Goal: Task Accomplishment & Management: Manage account settings

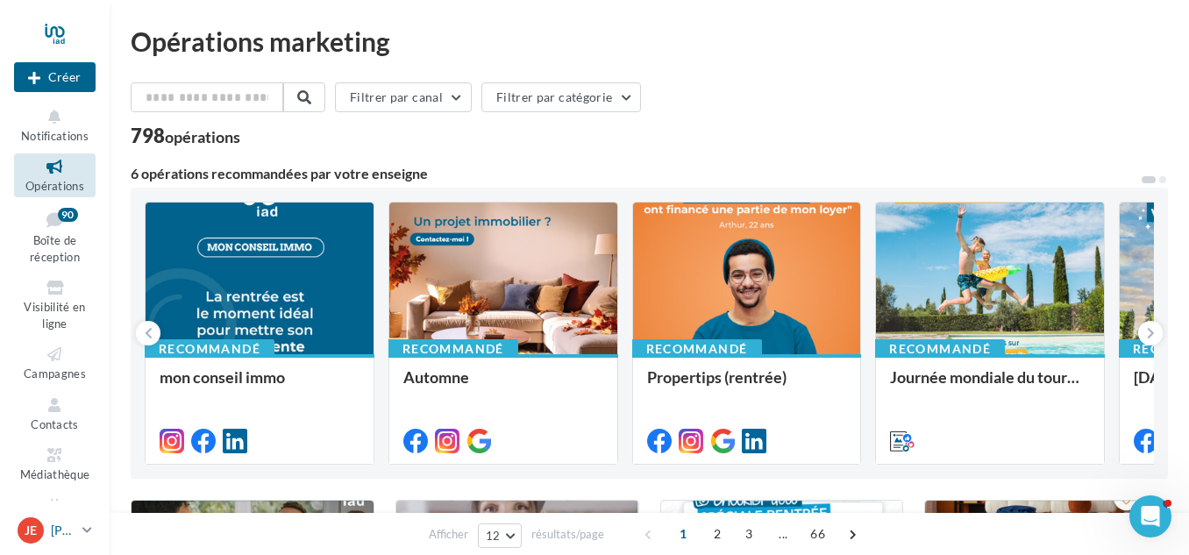
click at [51, 529] on p "[PERSON_NAME] et [PERSON_NAME]" at bounding box center [63, 531] width 25 height 18
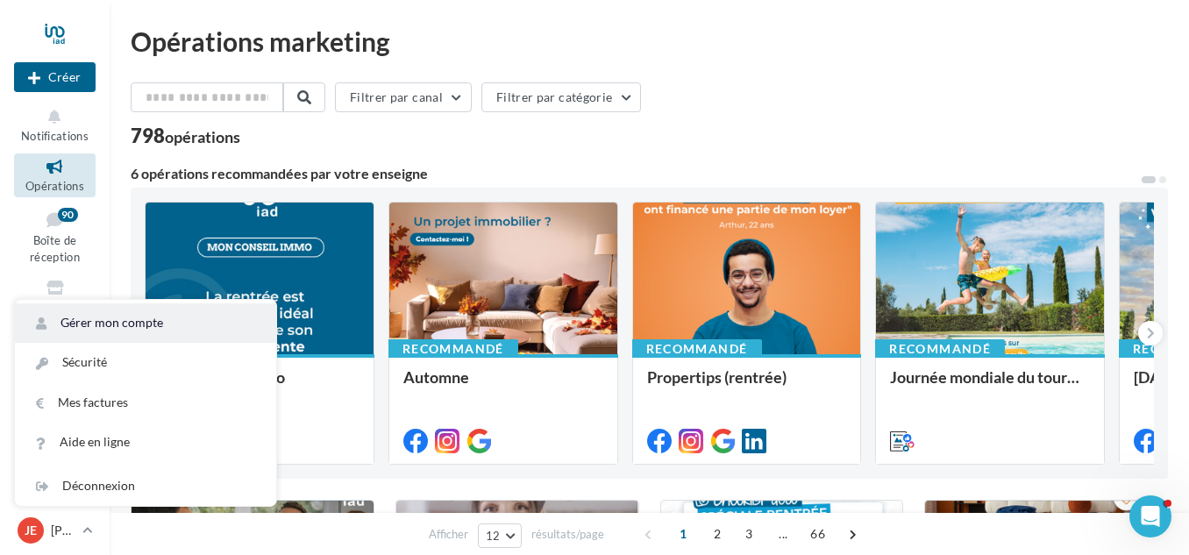
click at [138, 323] on link "Gérer mon compte" at bounding box center [145, 322] width 261 height 39
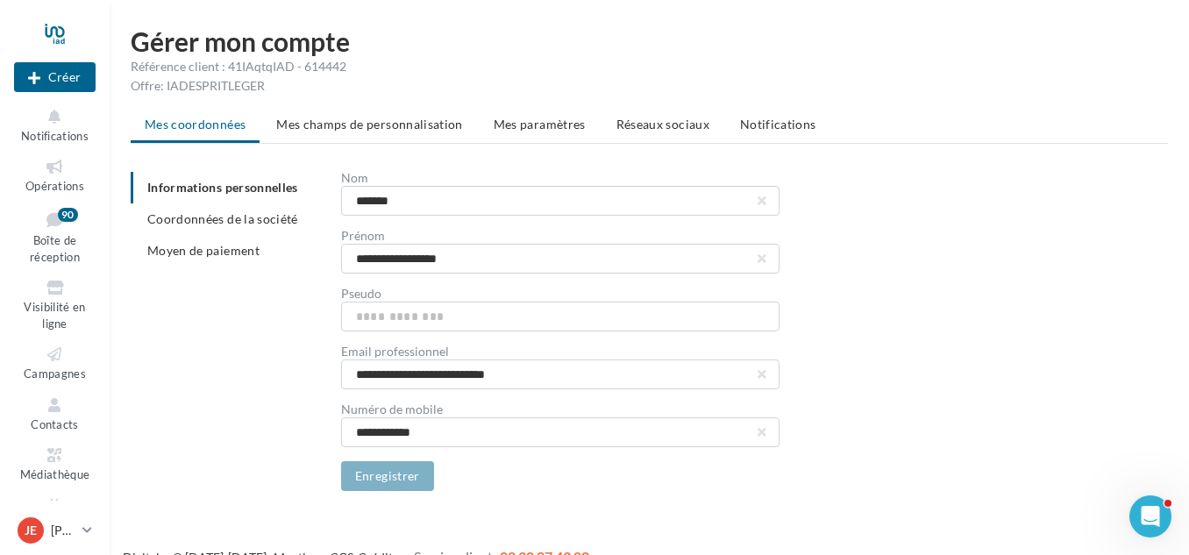
scroll to position [28, 0]
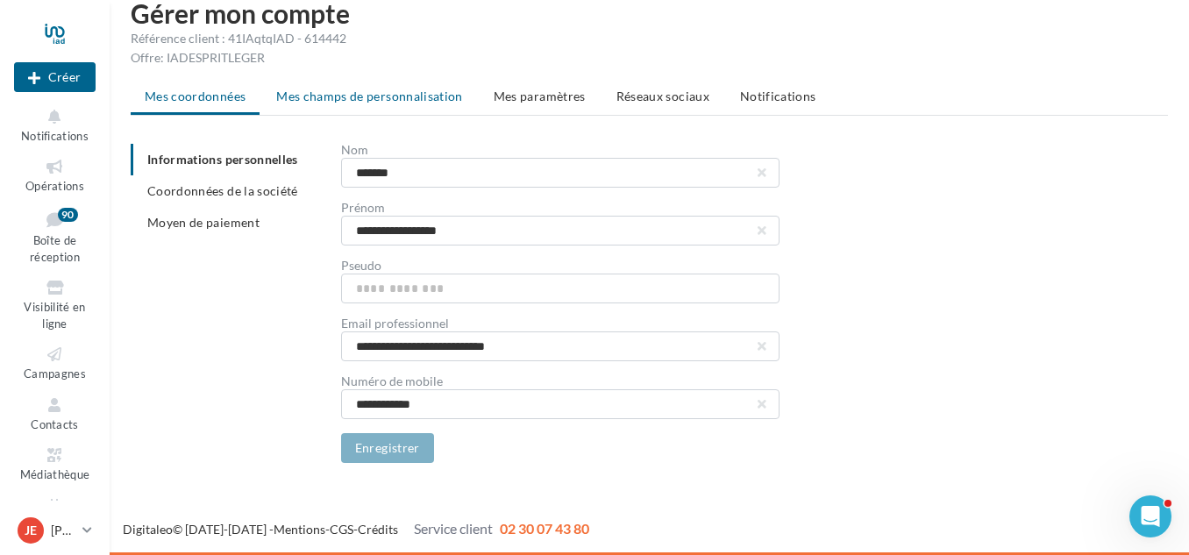
click at [392, 92] on span "Mes champs de personnalisation" at bounding box center [369, 96] width 187 height 15
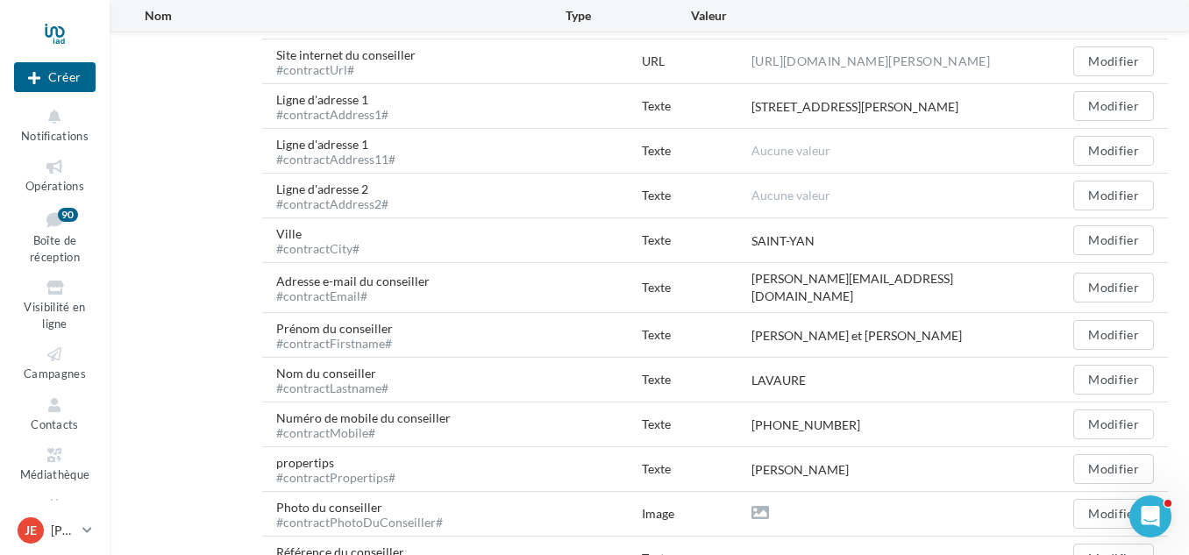
scroll to position [567, 0]
click at [1125, 244] on button "Modifier" at bounding box center [1114, 240] width 81 height 30
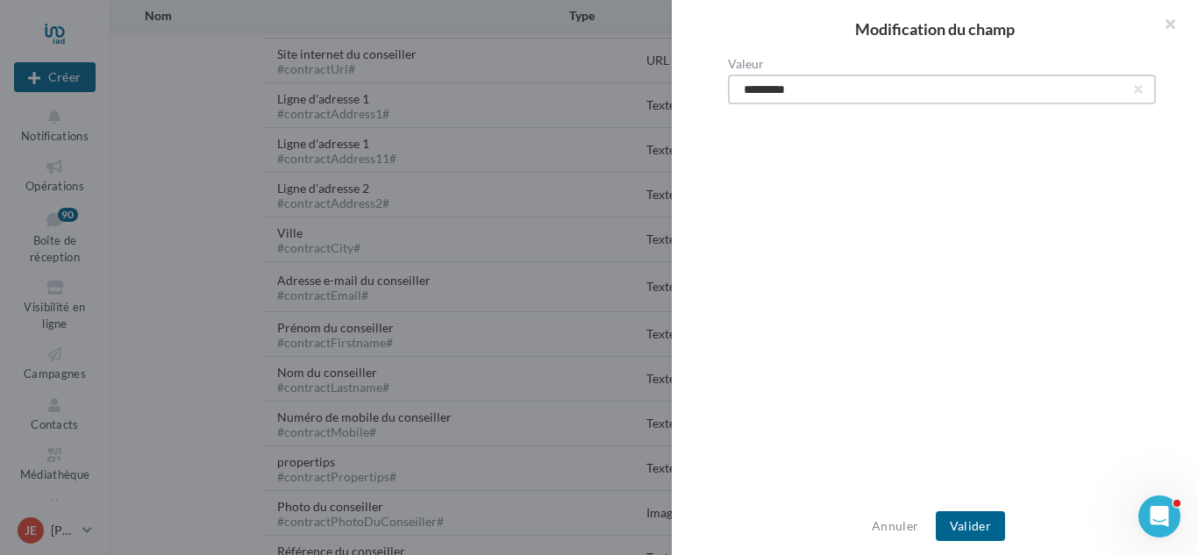
click at [845, 89] on input "*********" at bounding box center [942, 90] width 428 height 30
type input "*"
click at [967, 526] on button "Valider" at bounding box center [970, 526] width 69 height 30
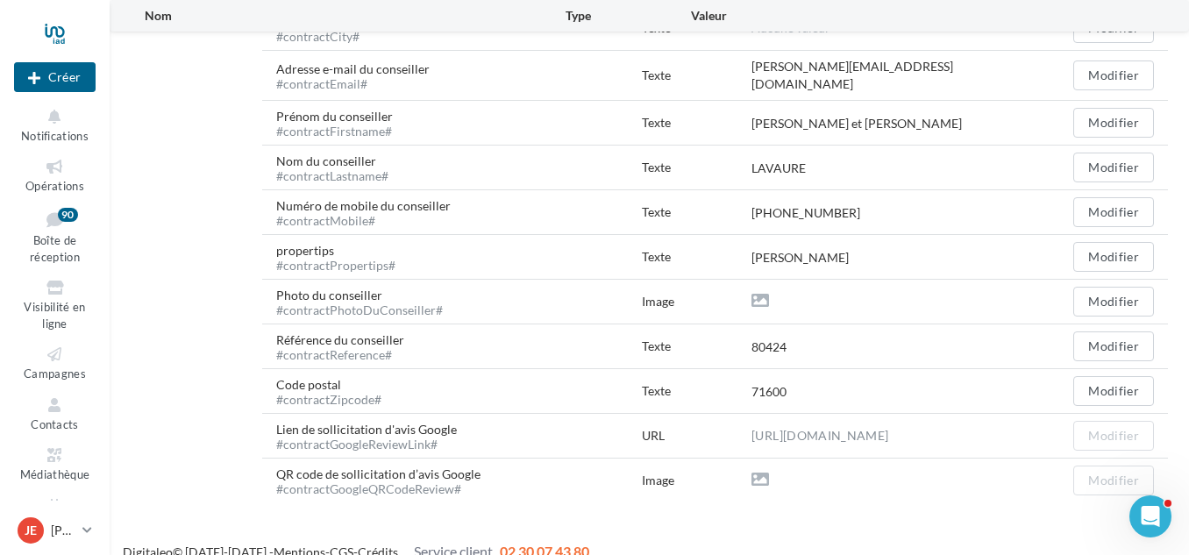
scroll to position [801, 0]
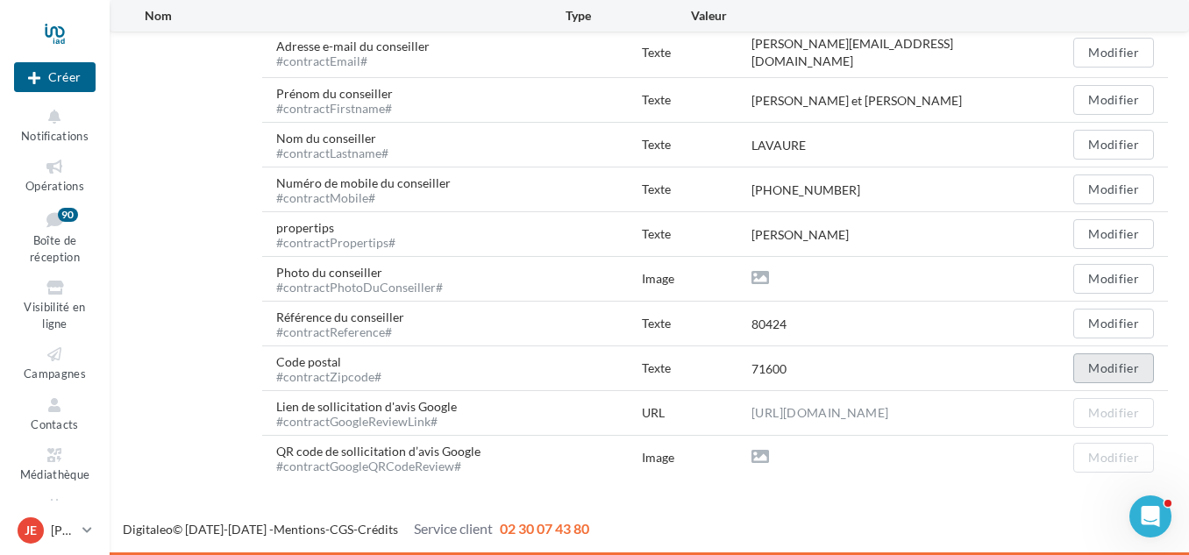
click at [1130, 360] on button "Modifier" at bounding box center [1114, 368] width 81 height 30
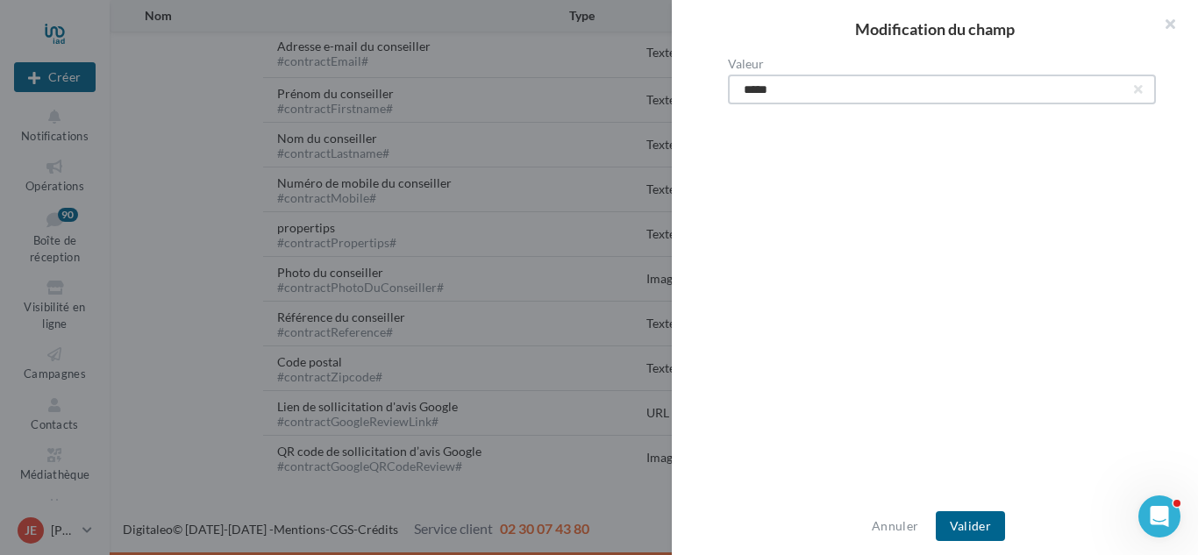
drag, startPoint x: 792, startPoint y: 82, endPoint x: 716, endPoint y: 82, distance: 76.3
click at [716, 82] on div "Valeur *****" at bounding box center [942, 278] width 540 height 441
click at [961, 539] on button "Valider" at bounding box center [970, 526] width 69 height 30
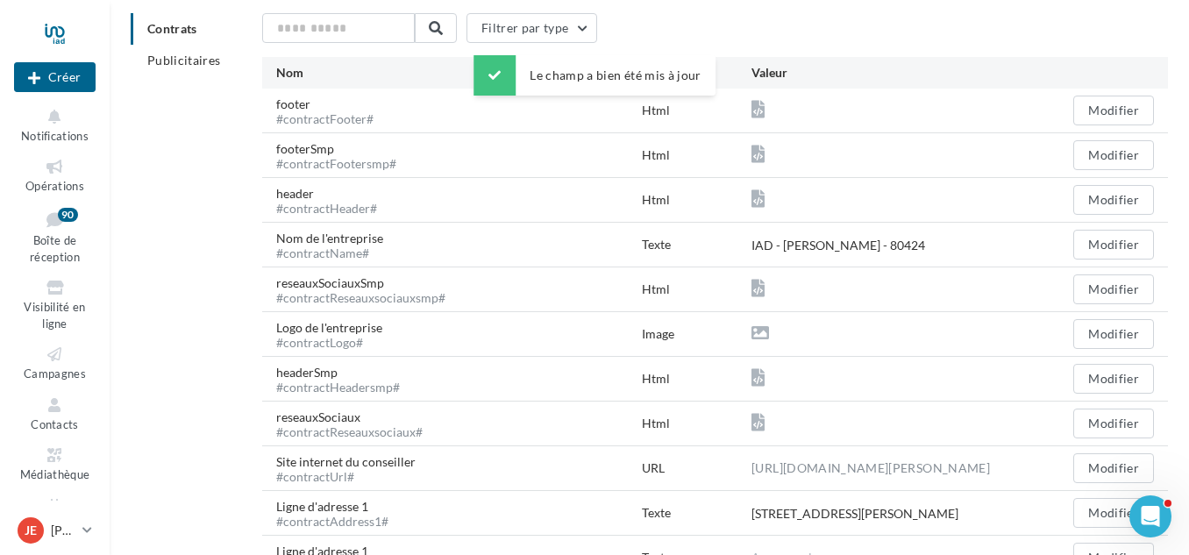
scroll to position [0, 0]
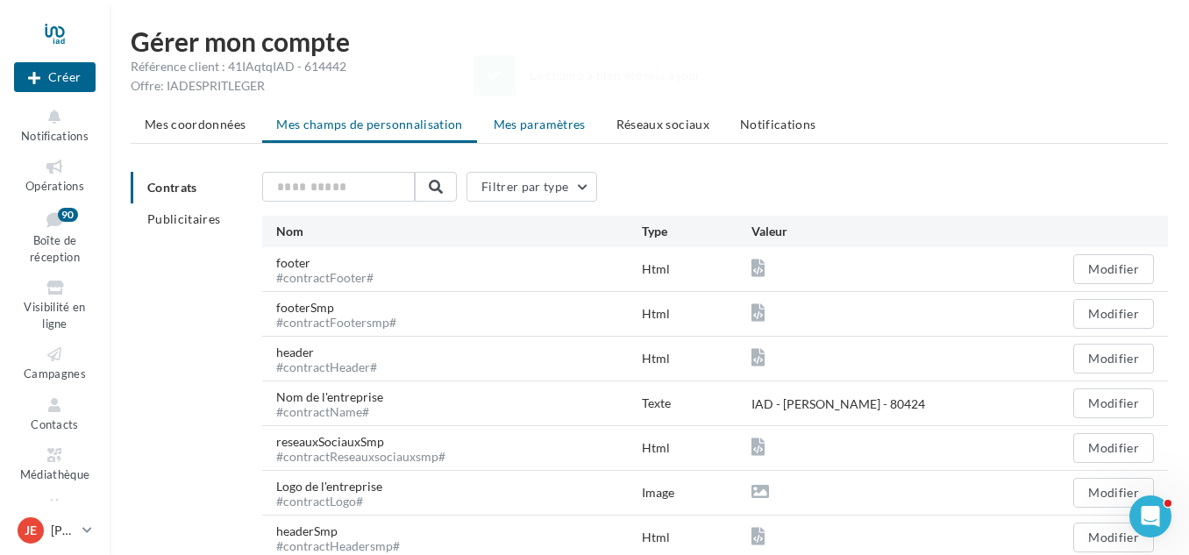
click at [541, 118] on span "Mes paramètres" at bounding box center [540, 124] width 92 height 15
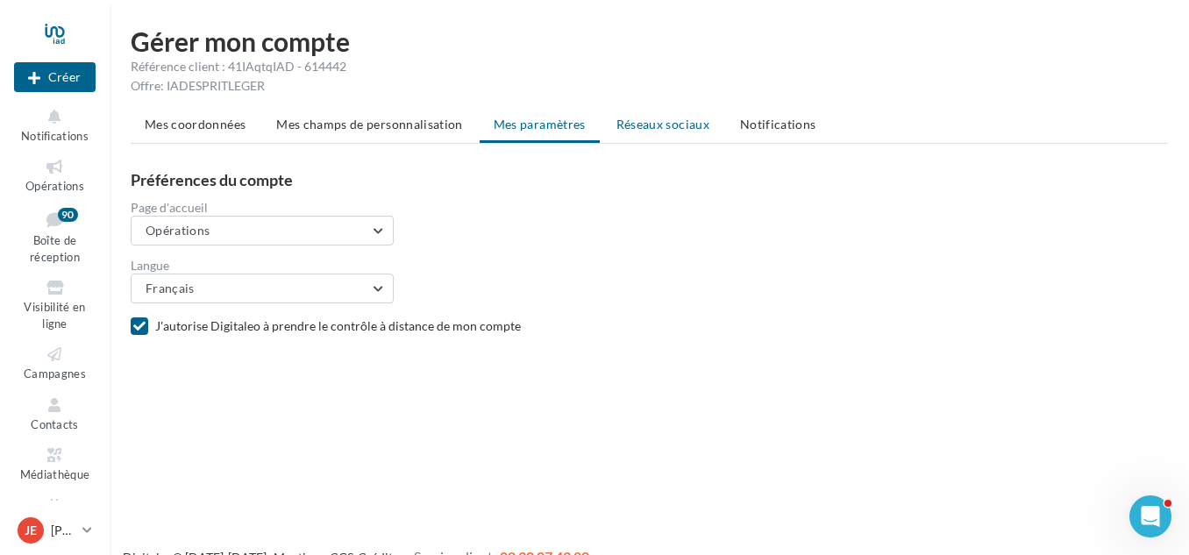
click at [636, 126] on span "Réseaux sociaux" at bounding box center [663, 124] width 93 height 15
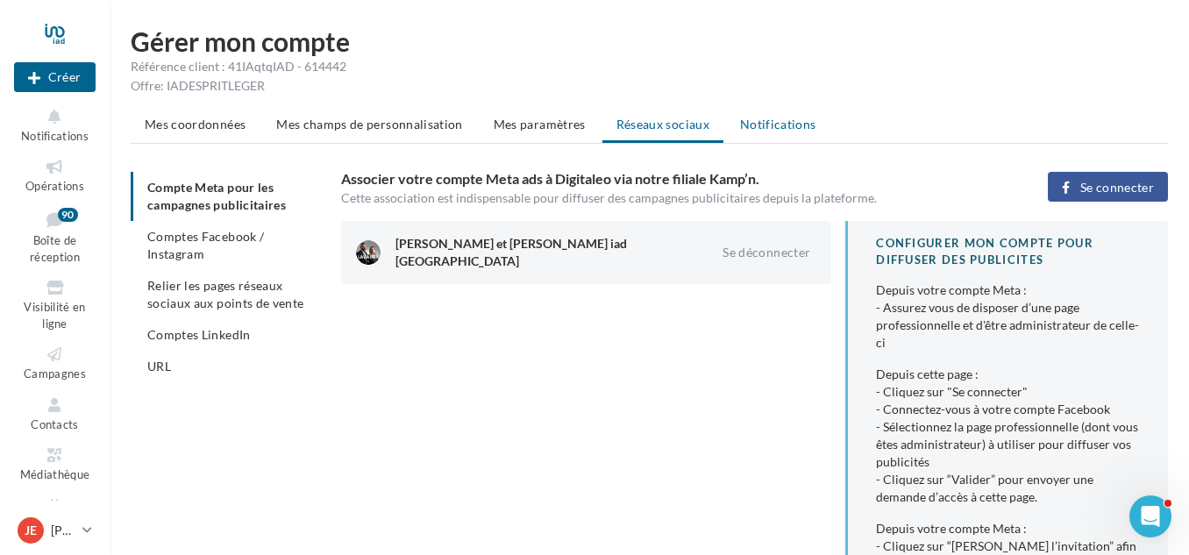
click at [759, 132] on li "Notifications" at bounding box center [778, 125] width 104 height 32
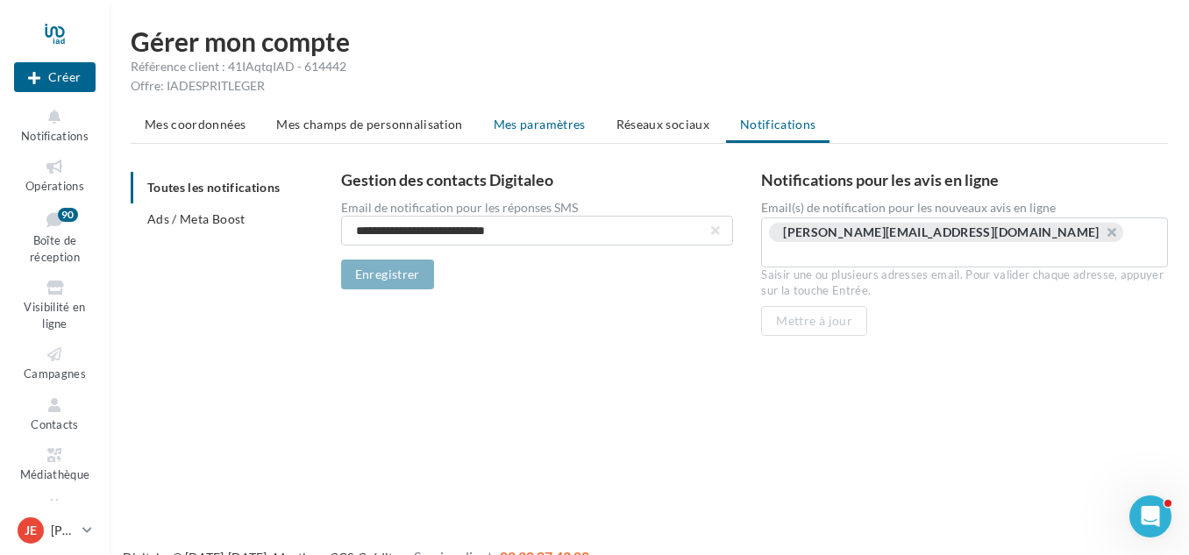
click at [517, 114] on li "Mes paramètres" at bounding box center [540, 125] width 120 height 32
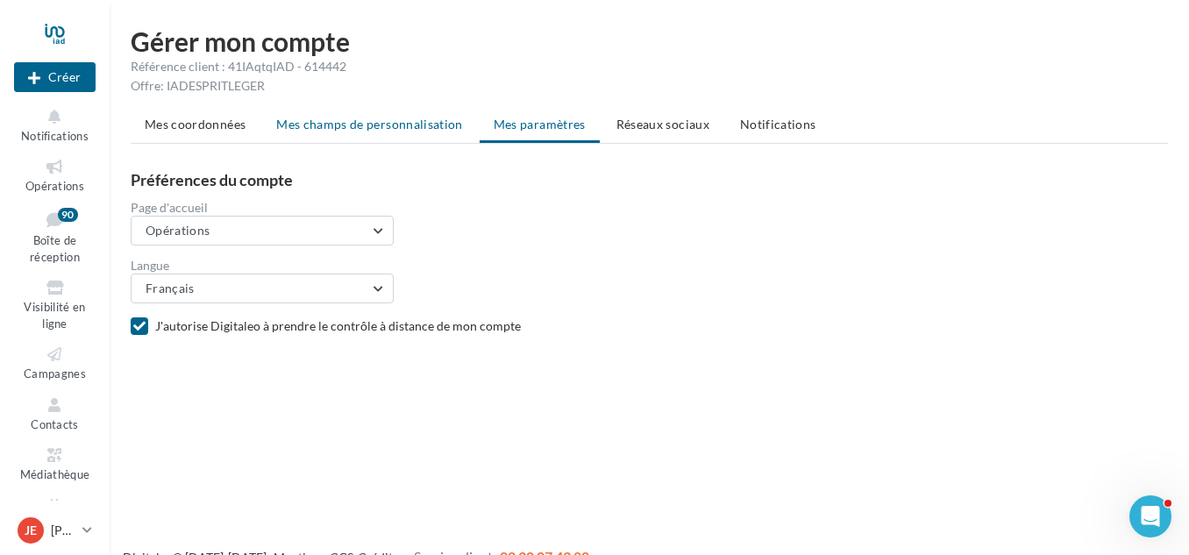
click at [446, 123] on span "Mes champs de personnalisation" at bounding box center [369, 124] width 187 height 15
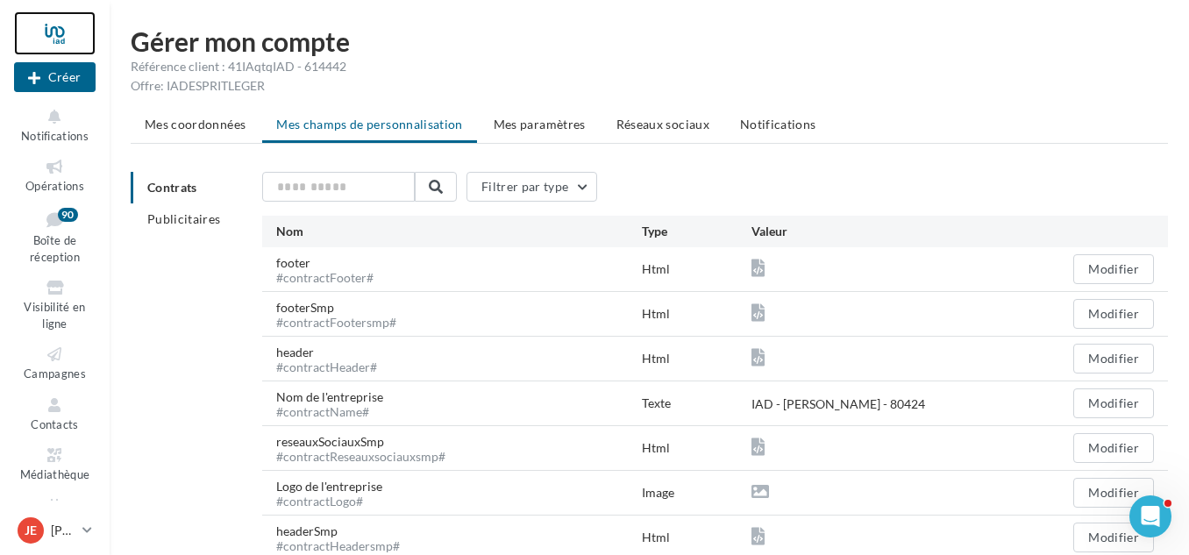
click at [59, 26] on div at bounding box center [55, 33] width 82 height 44
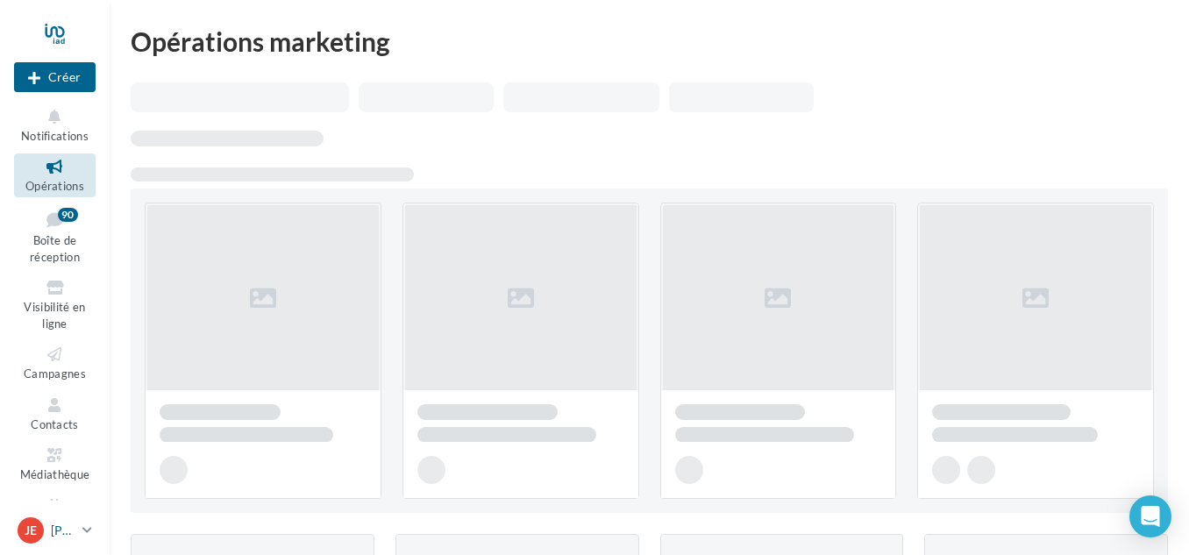
click at [45, 536] on div "Je [PERSON_NAME] et [PERSON_NAME] [PERSON_NAME][EMAIL_ADDRESS][DOMAIN_NAME]" at bounding box center [47, 530] width 58 height 26
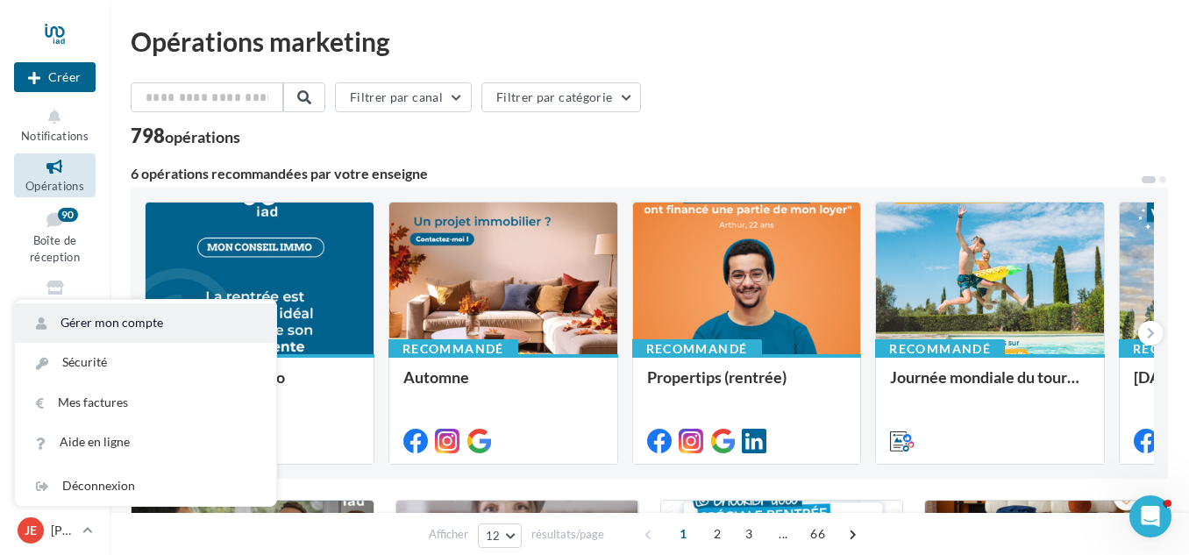
click at [164, 318] on link "Gérer mon compte" at bounding box center [145, 322] width 261 height 39
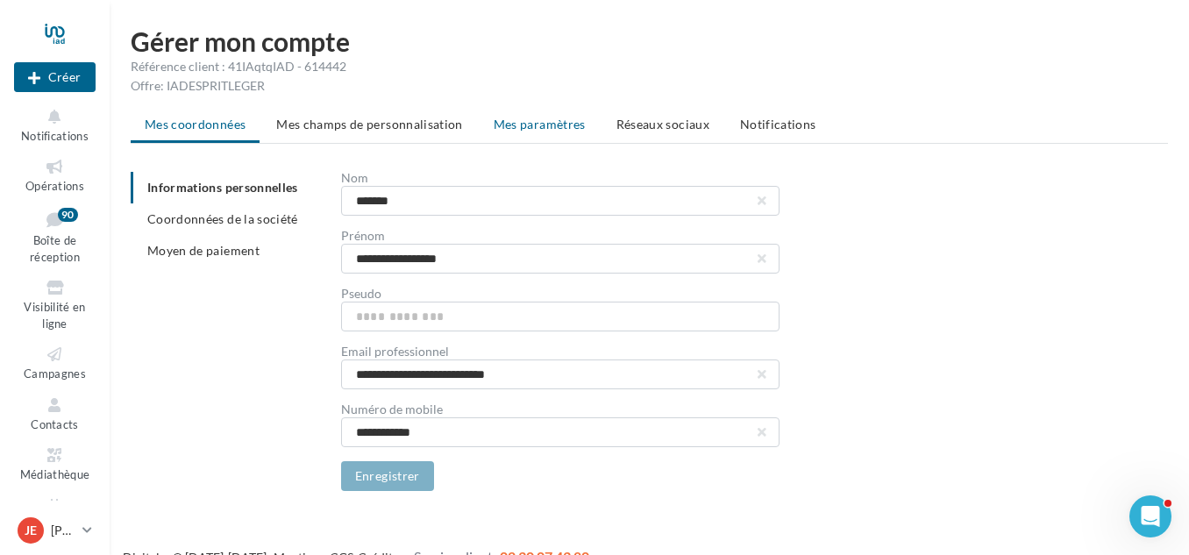
click at [522, 121] on span "Mes paramètres" at bounding box center [540, 124] width 92 height 15
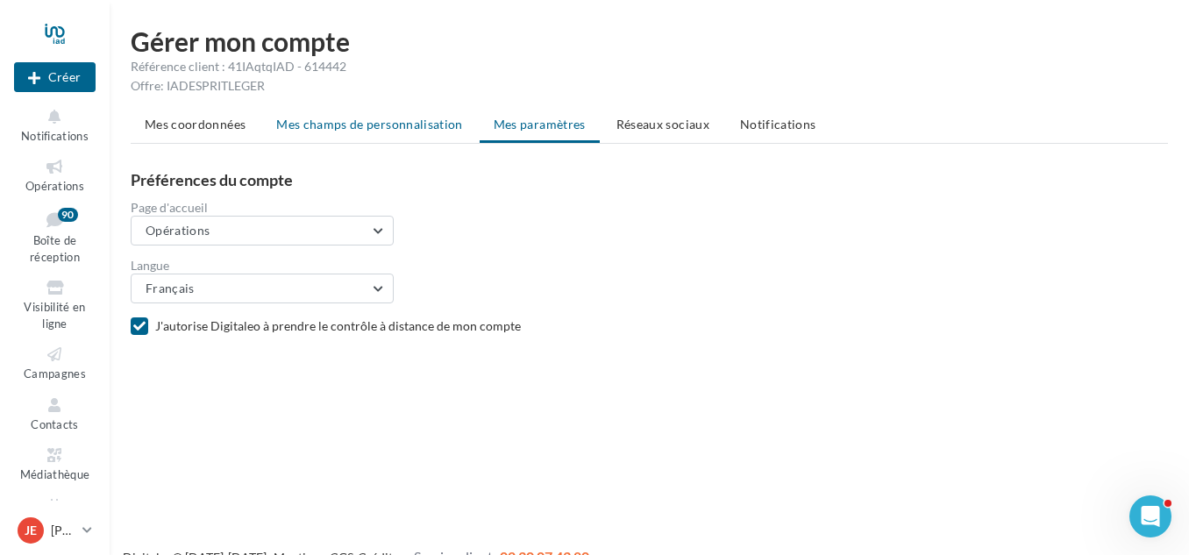
click at [378, 125] on span "Mes champs de personnalisation" at bounding box center [369, 124] width 187 height 15
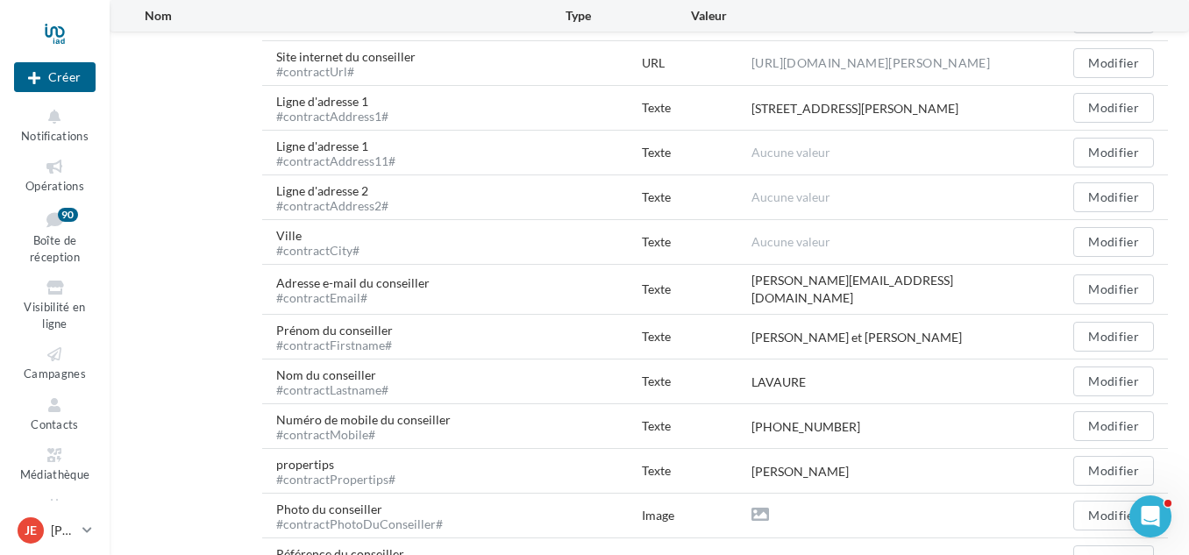
scroll to position [563, 0]
click at [1114, 105] on button "Modifier" at bounding box center [1114, 109] width 81 height 30
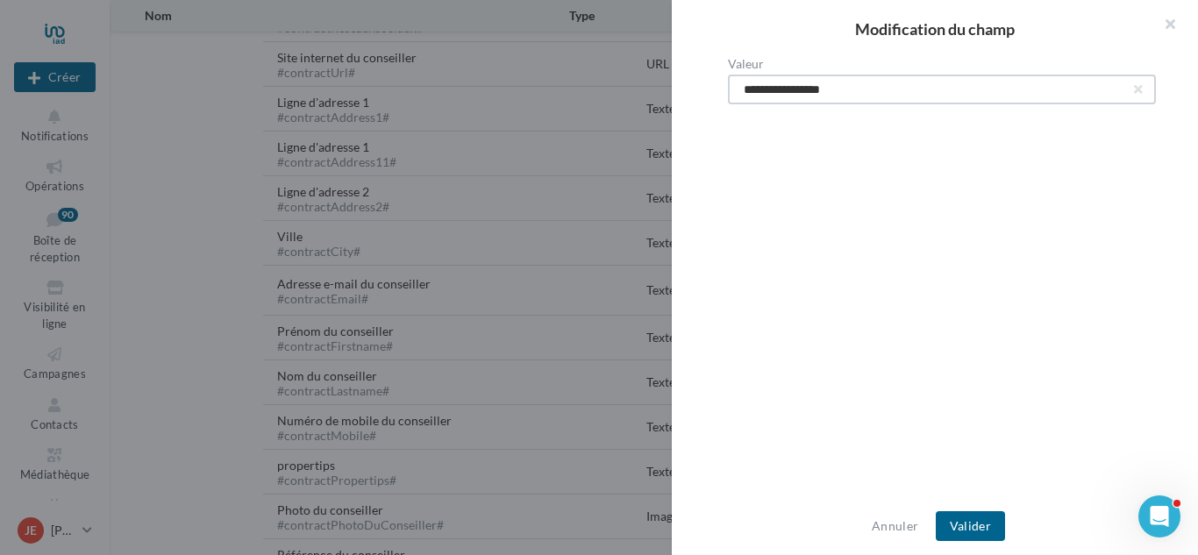
drag, startPoint x: 984, startPoint y: 88, endPoint x: 756, endPoint y: 99, distance: 228.3
click at [756, 99] on input "**********" at bounding box center [942, 90] width 428 height 30
type input "*"
click at [956, 511] on button "Valider" at bounding box center [970, 526] width 69 height 30
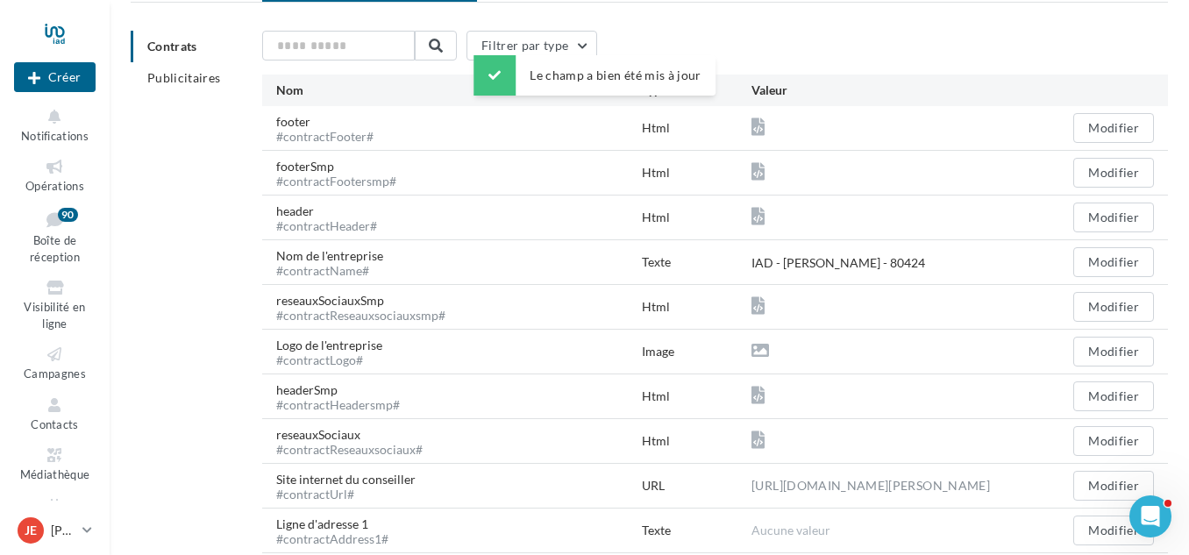
scroll to position [0, 0]
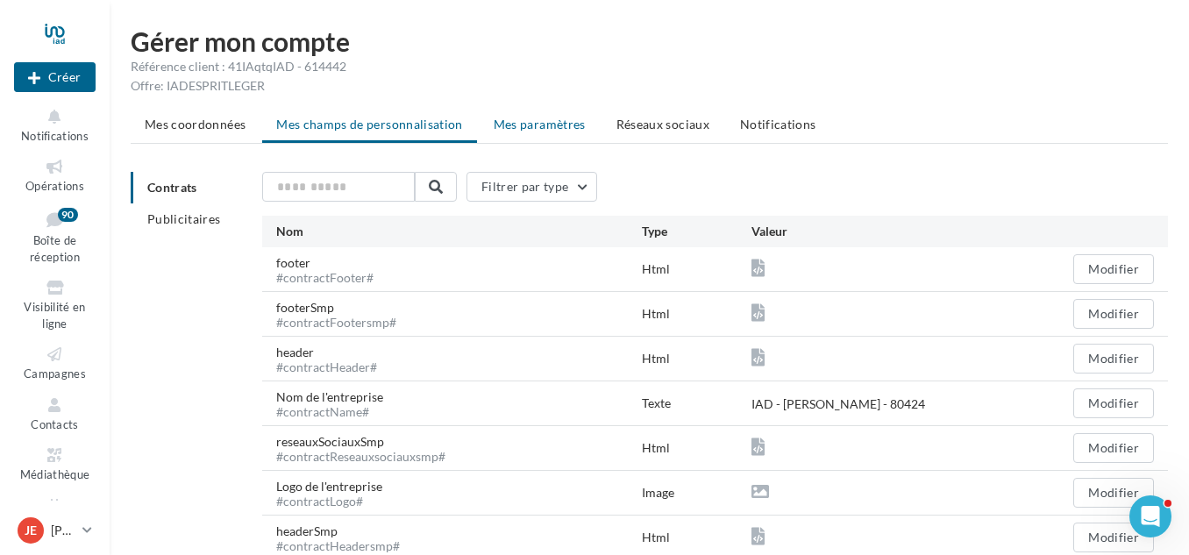
click at [557, 118] on span "Mes paramètres" at bounding box center [540, 124] width 92 height 15
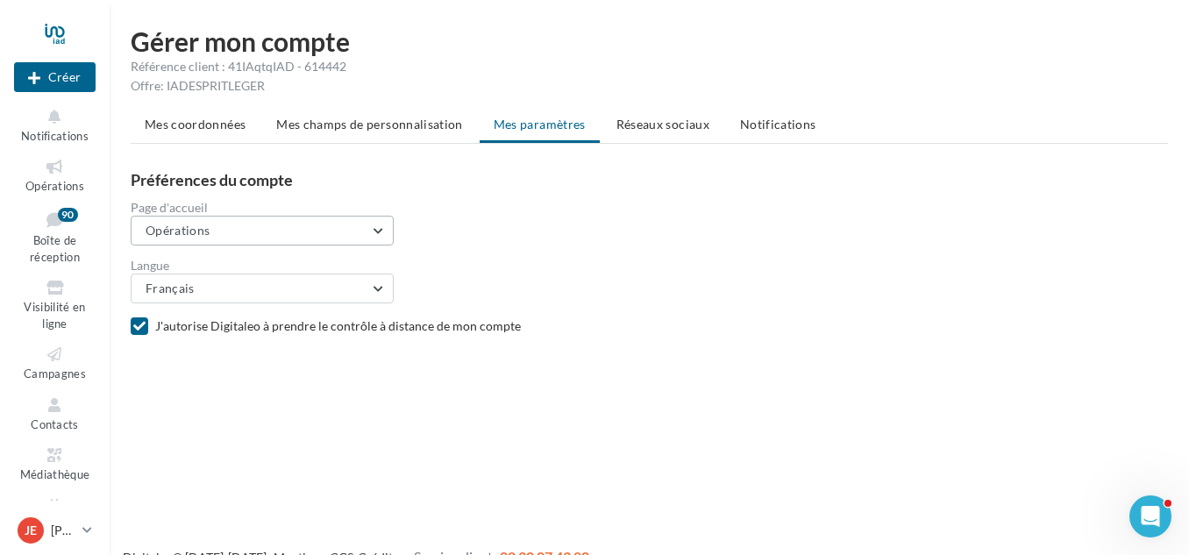
click at [374, 231] on button "Opérations" at bounding box center [262, 231] width 263 height 30
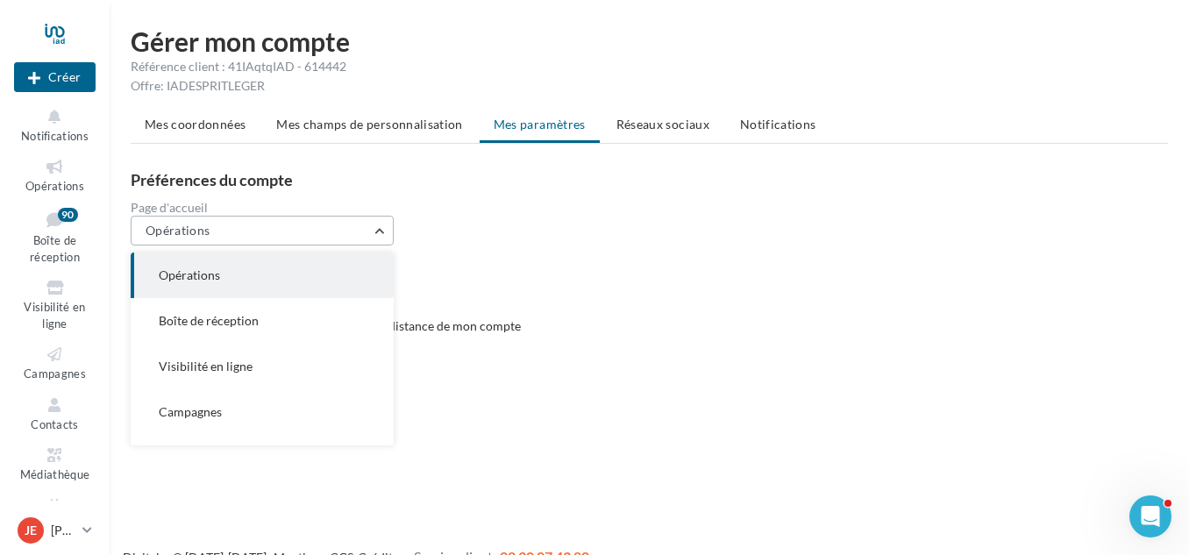
click at [374, 231] on button "Opérations" at bounding box center [262, 231] width 263 height 30
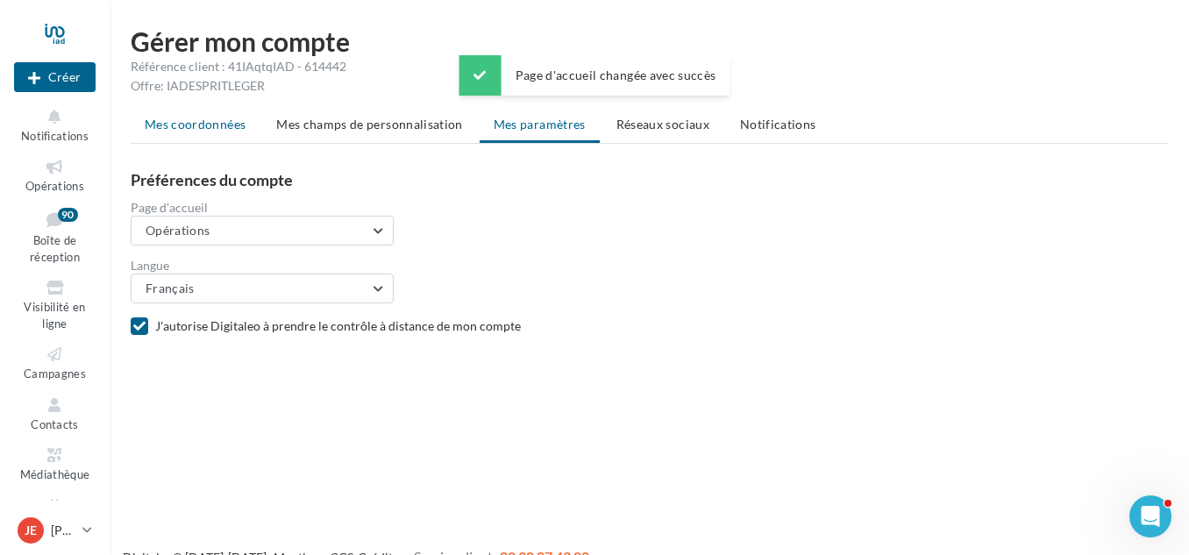
click at [221, 116] on li "Mes coordonnées" at bounding box center [195, 125] width 129 height 32
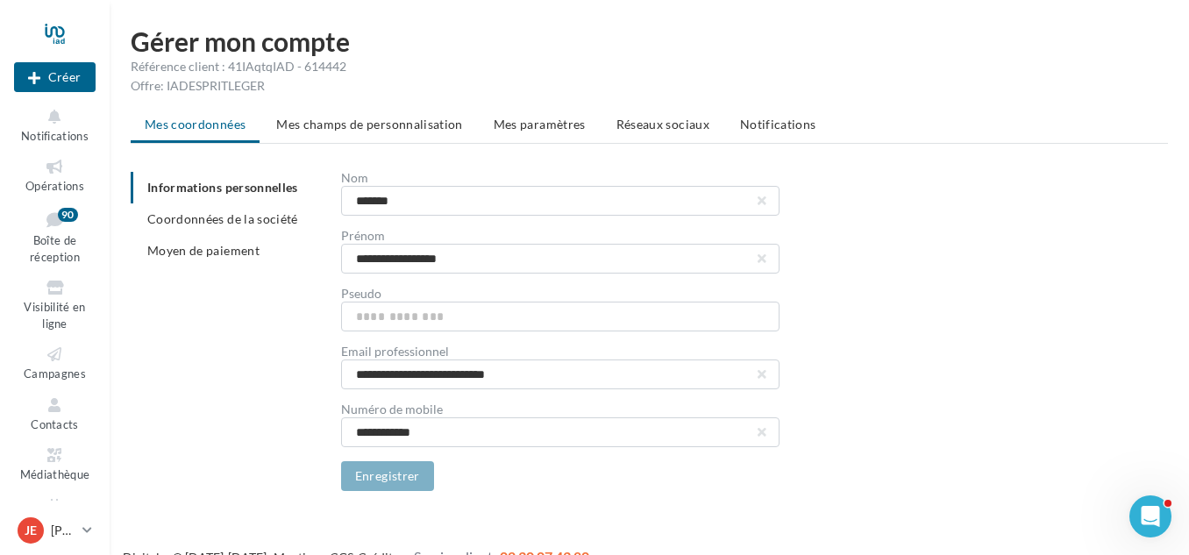
scroll to position [28, 0]
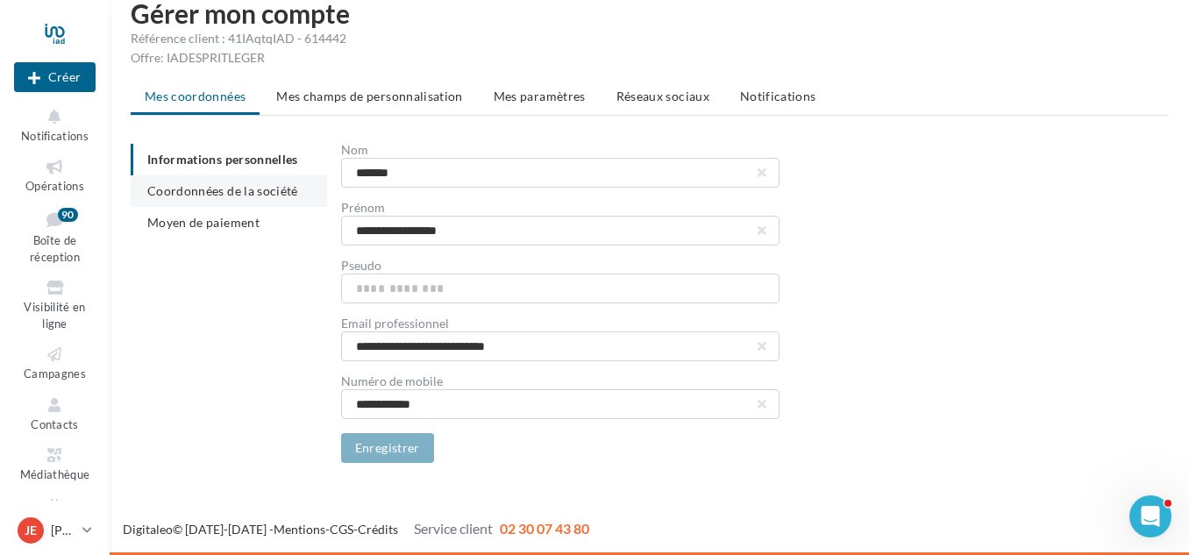
click at [269, 190] on span "Coordonnées de la société" at bounding box center [222, 190] width 151 height 15
